Goal: Obtain resource: Obtain resource

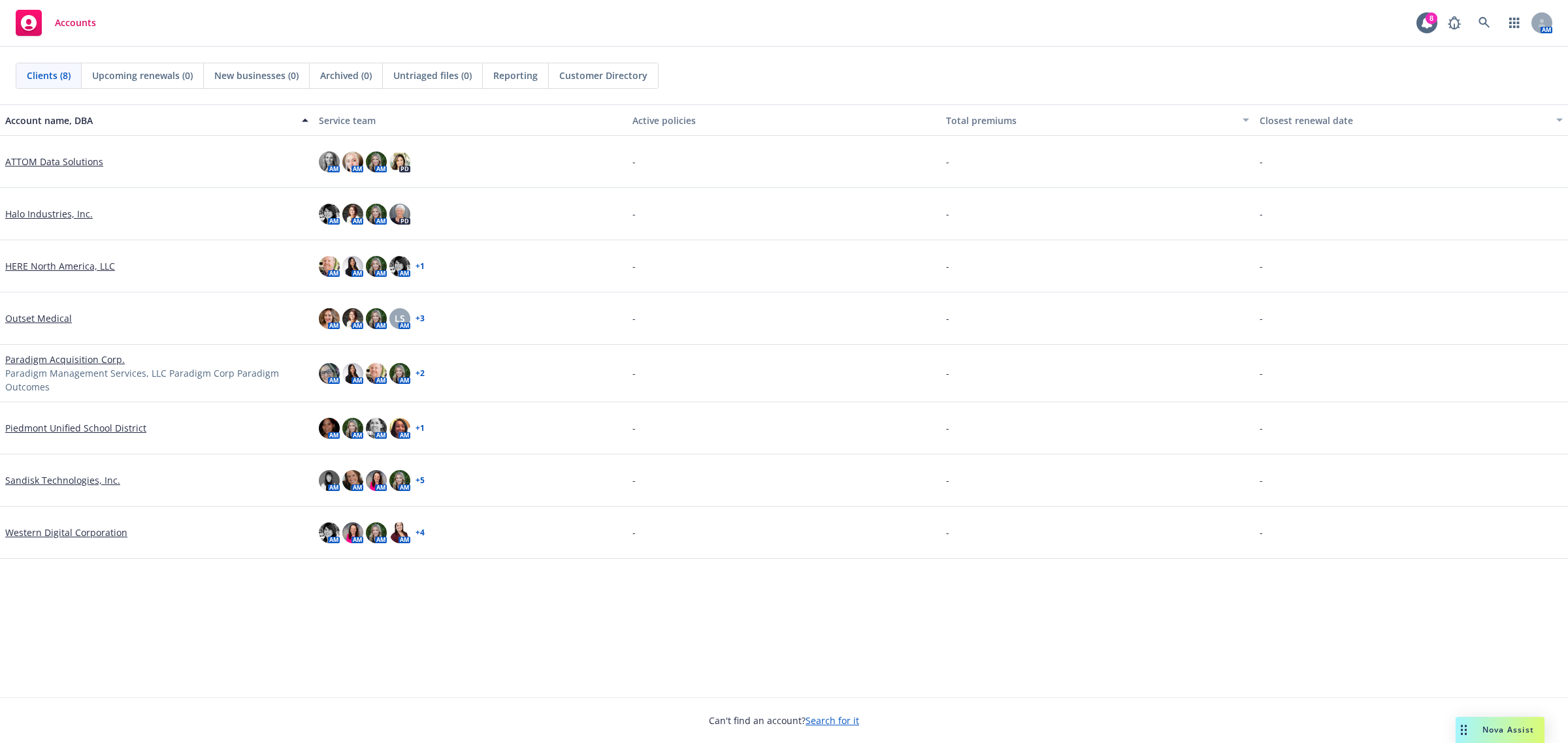
click at [52, 209] on link "Halo Industries, Inc." at bounding box center [49, 214] width 88 height 14
click at [63, 165] on link "ATTOM Data Solutions" at bounding box center [54, 162] width 98 height 14
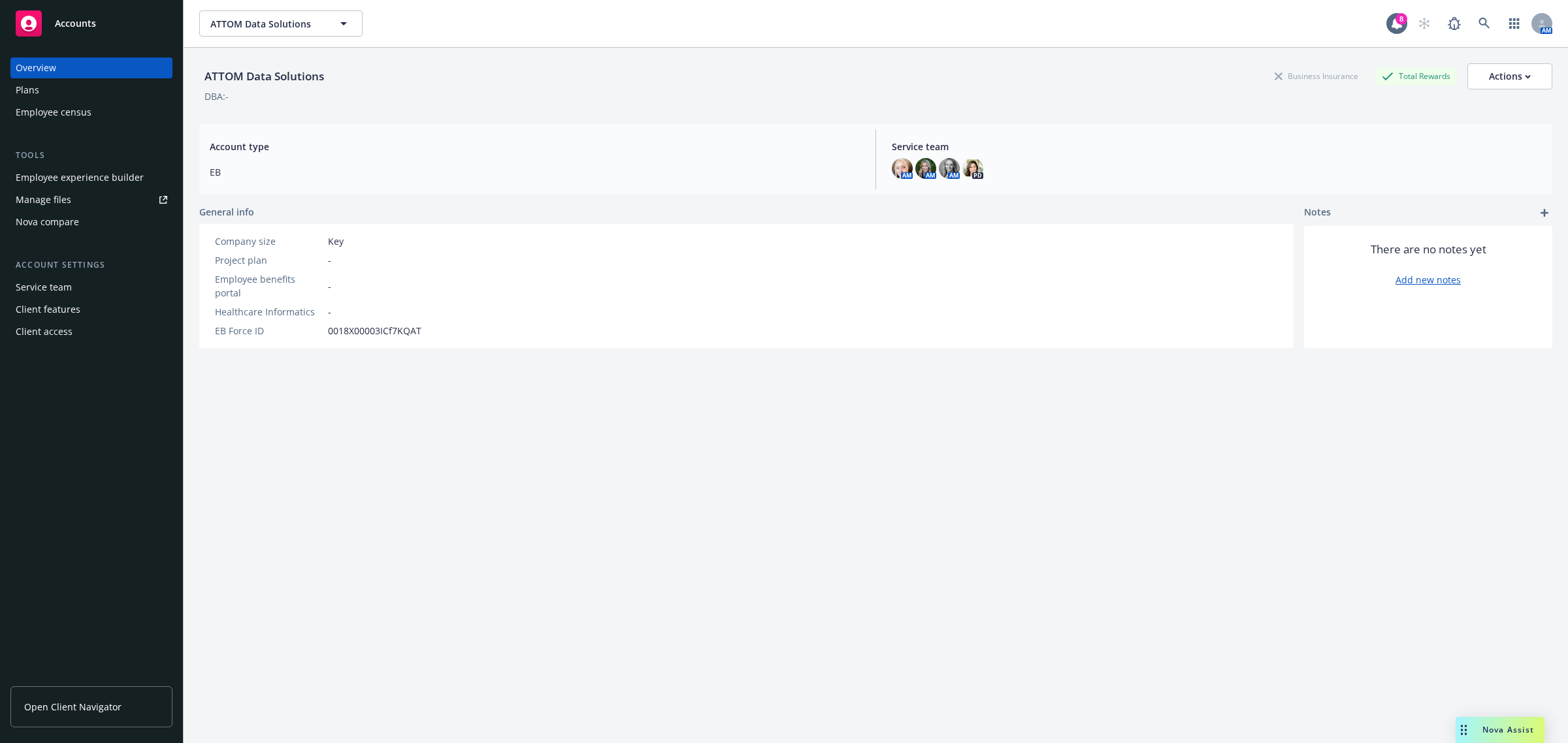
click at [100, 198] on link "Manage files" at bounding box center [91, 200] width 162 height 21
click at [52, 89] on div "Plans" at bounding box center [91, 90] width 152 height 21
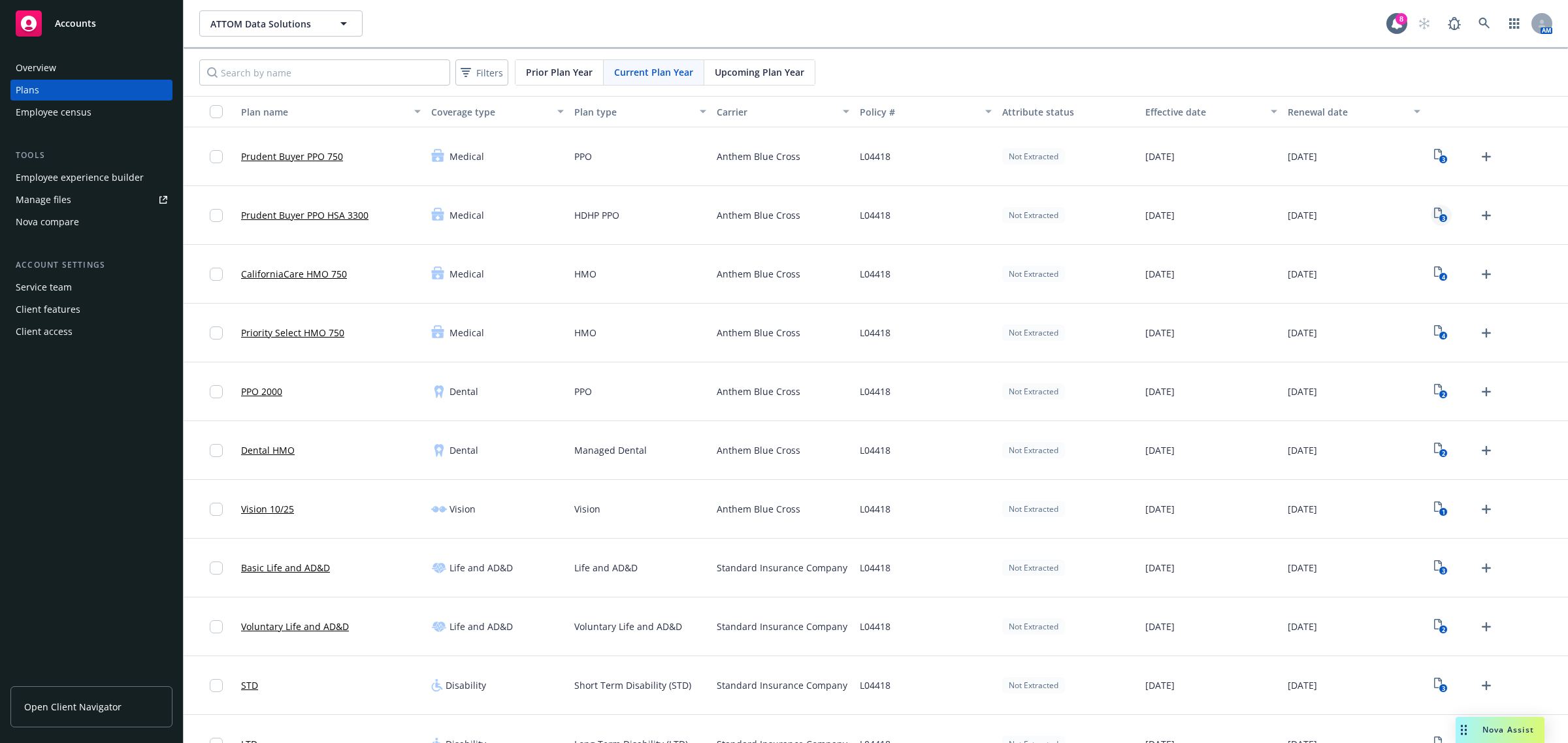
click at [1434, 214] on icon "3" at bounding box center [1441, 215] width 14 height 15
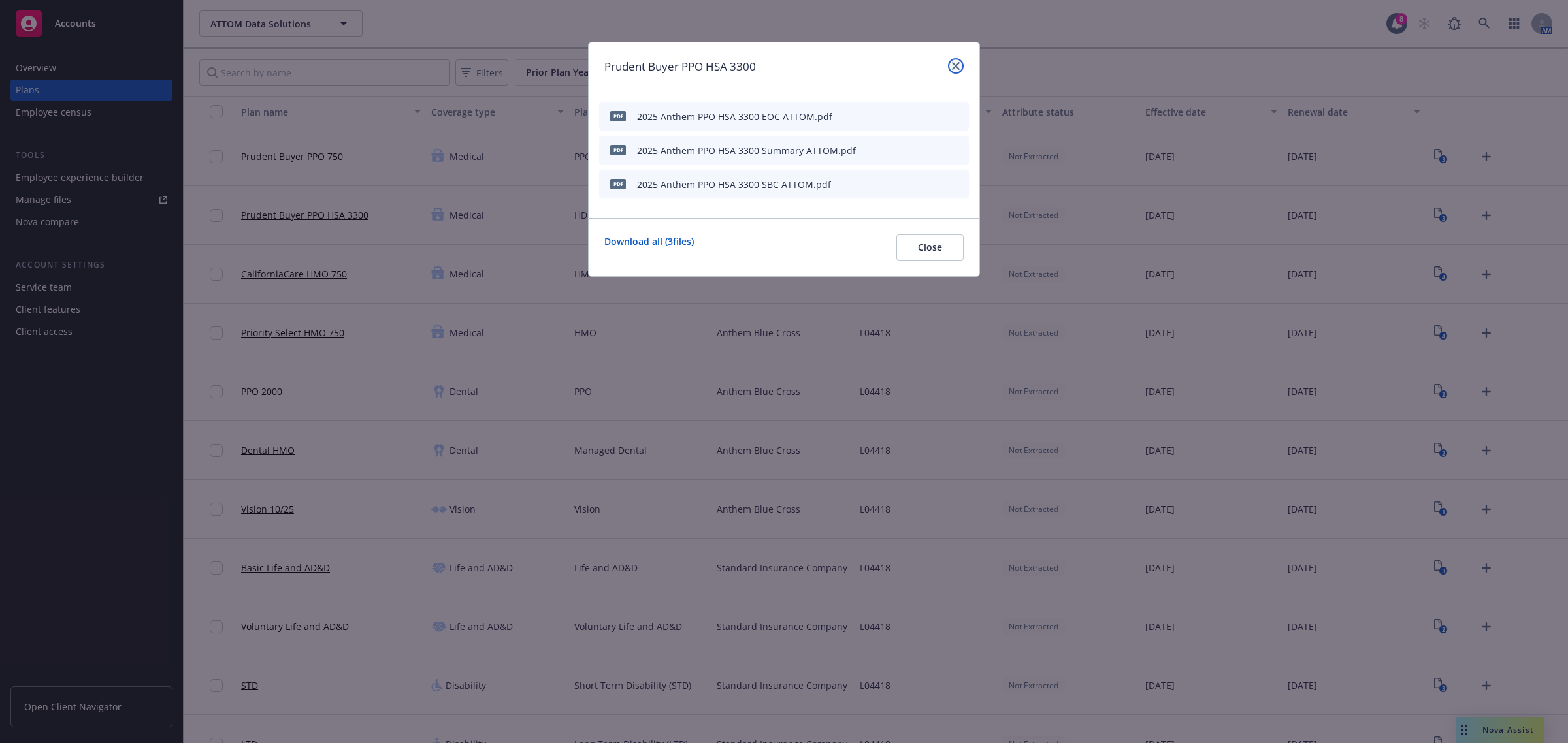
click at [961, 64] on link "close" at bounding box center [956, 66] width 15 height 15
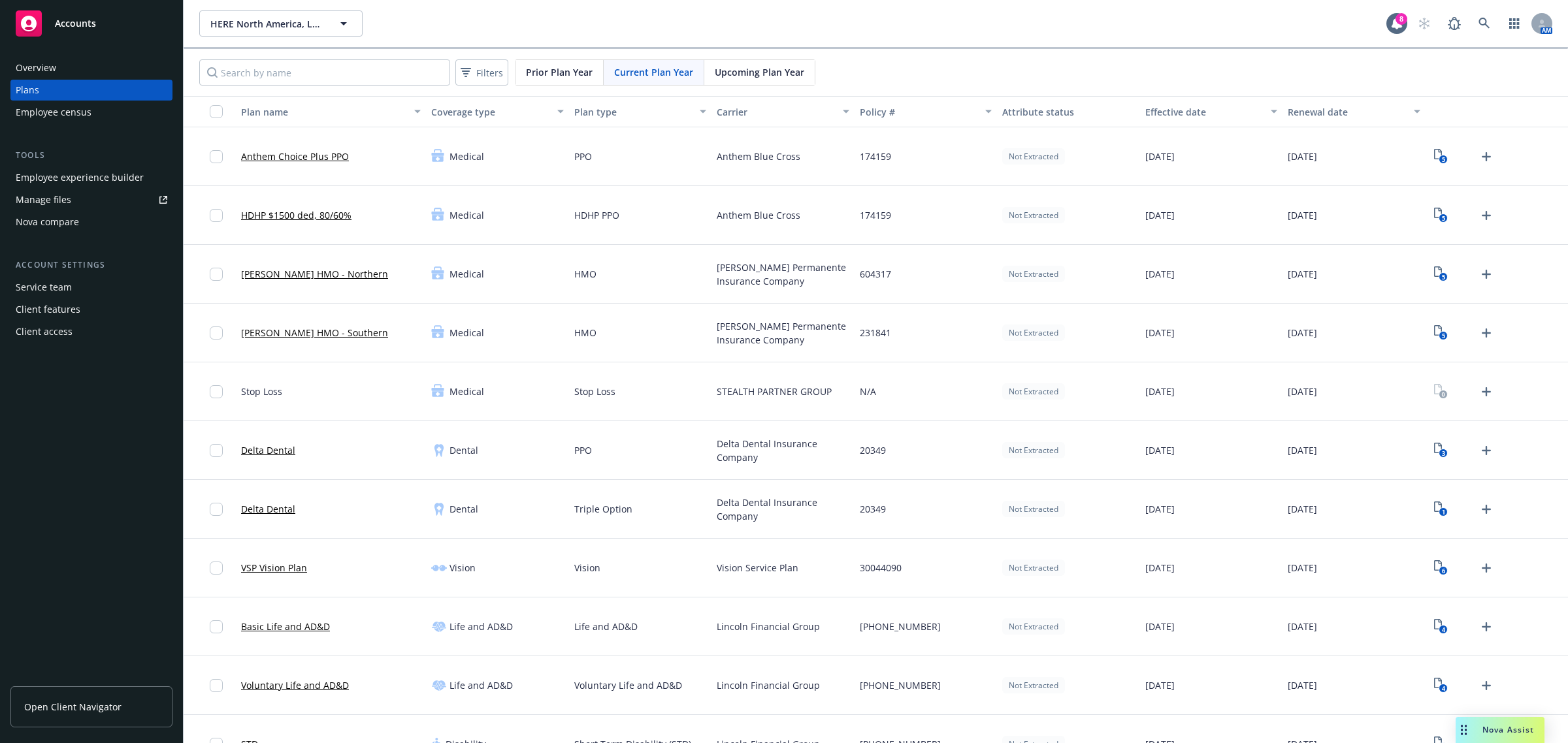
click at [769, 72] on span "Upcoming Plan Year" at bounding box center [759, 72] width 89 height 14
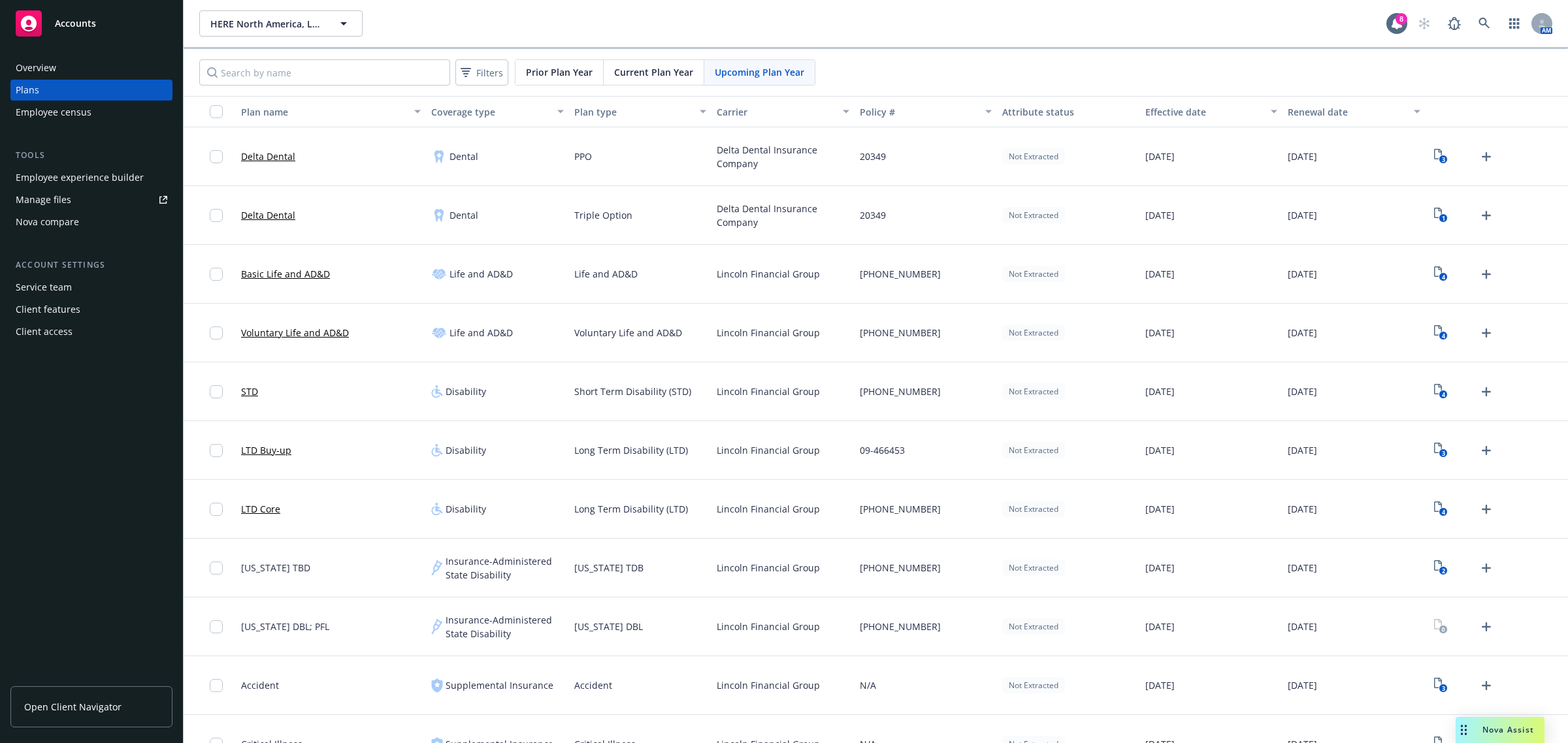
click at [74, 196] on link "Manage files" at bounding box center [91, 200] width 162 height 21
